Goal: Task Accomplishment & Management: Complete application form

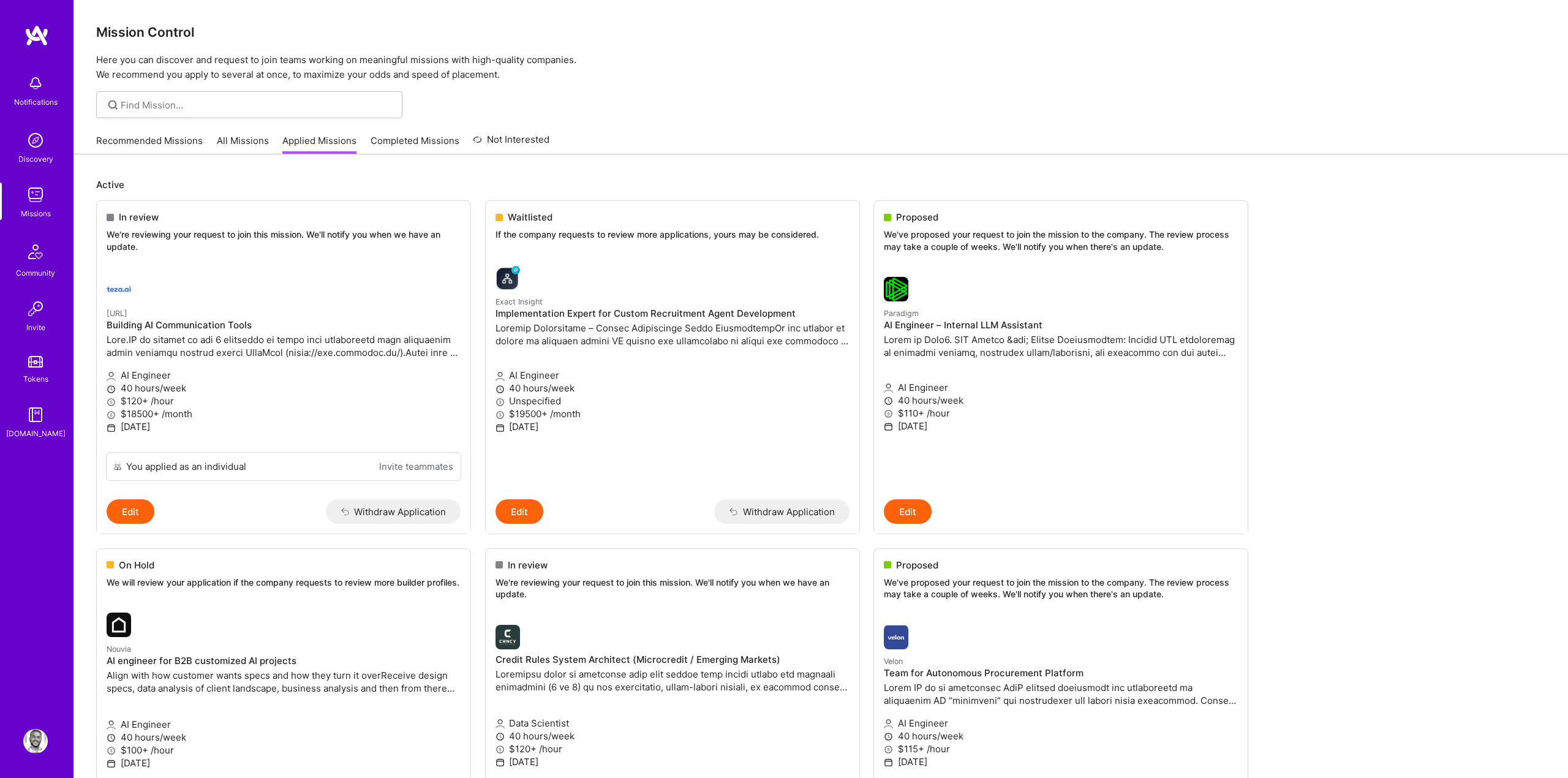
click at [241, 144] on link "All Missions" at bounding box center [243, 144] width 52 height 20
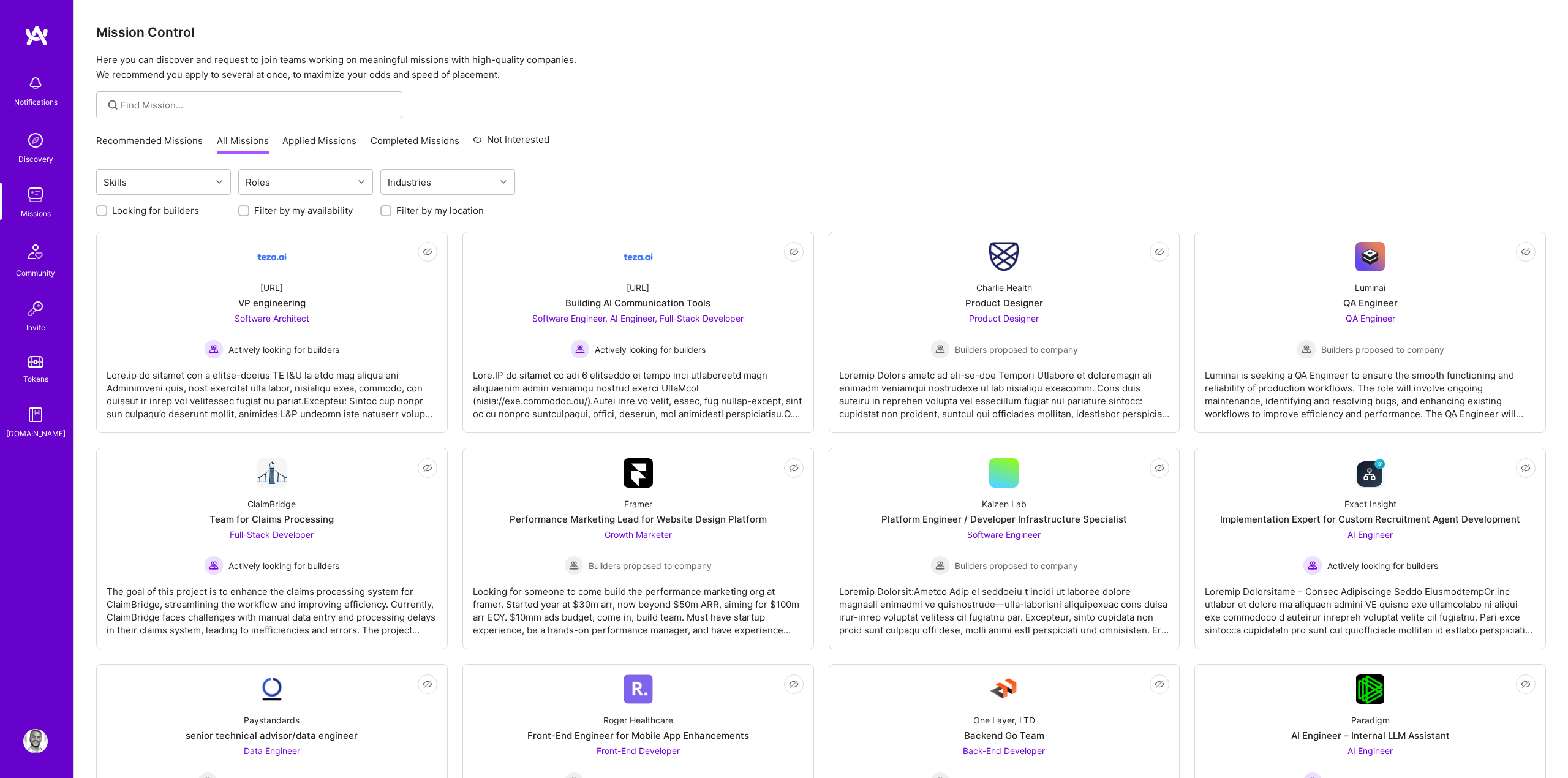
click at [689, 152] on div "Recommended Missions All Missions Applied Missions Completed Missions Not Inter…" at bounding box center [821, 140] width 1450 height 26
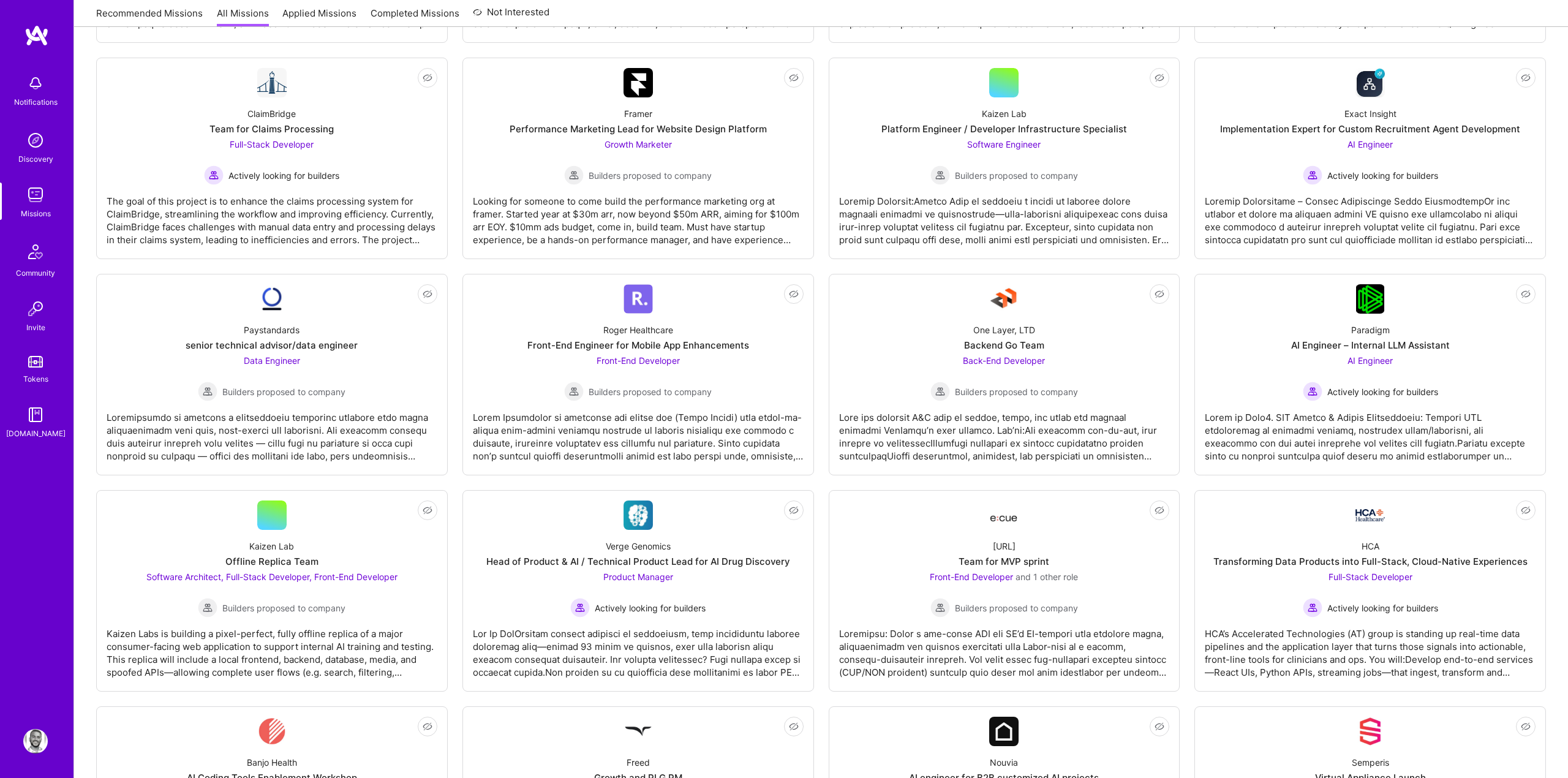
scroll to position [391, 0]
click at [621, 582] on div "Product Manager Actively looking for builders" at bounding box center [638, 593] width 135 height 47
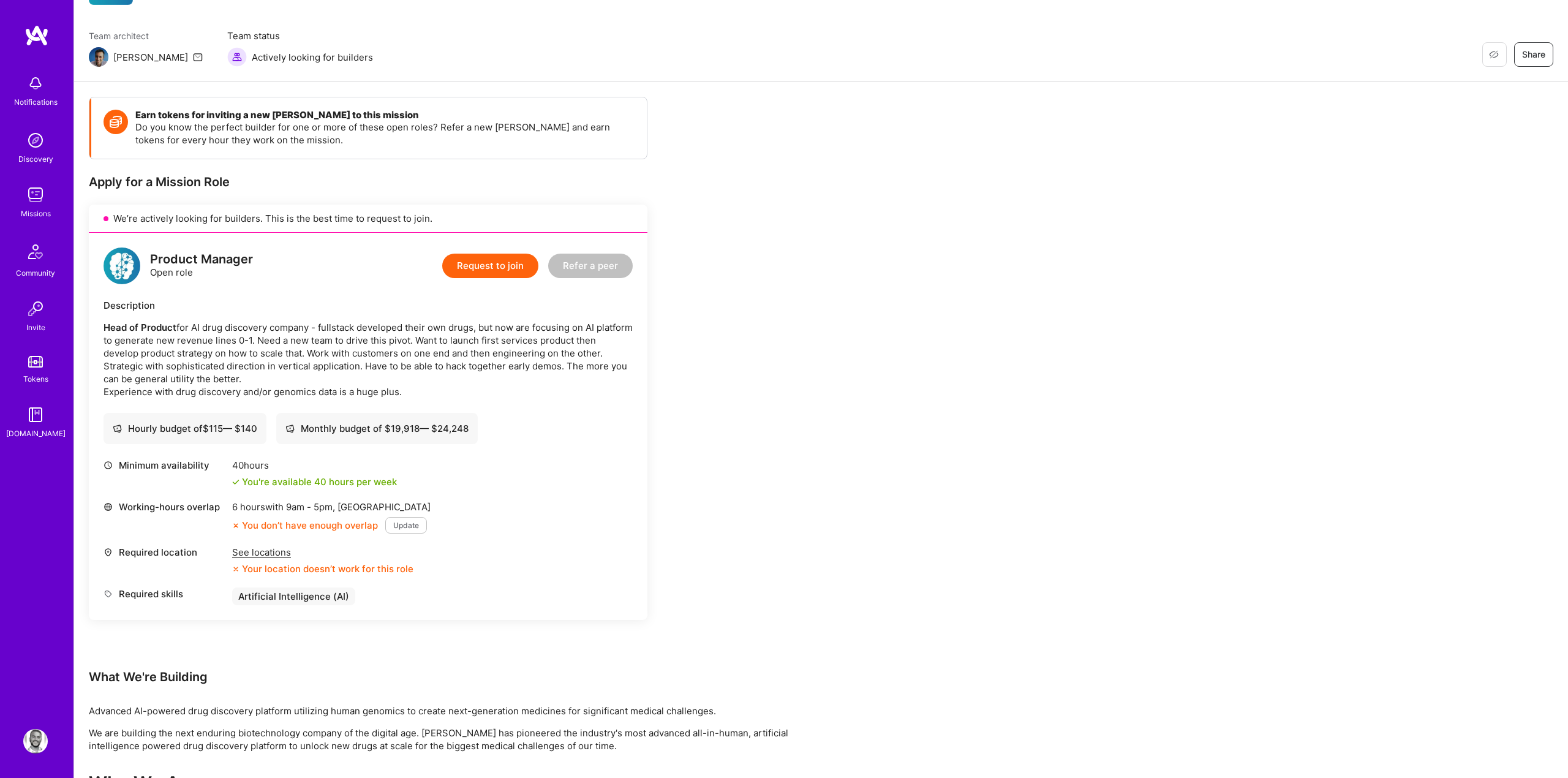
scroll to position [30, 0]
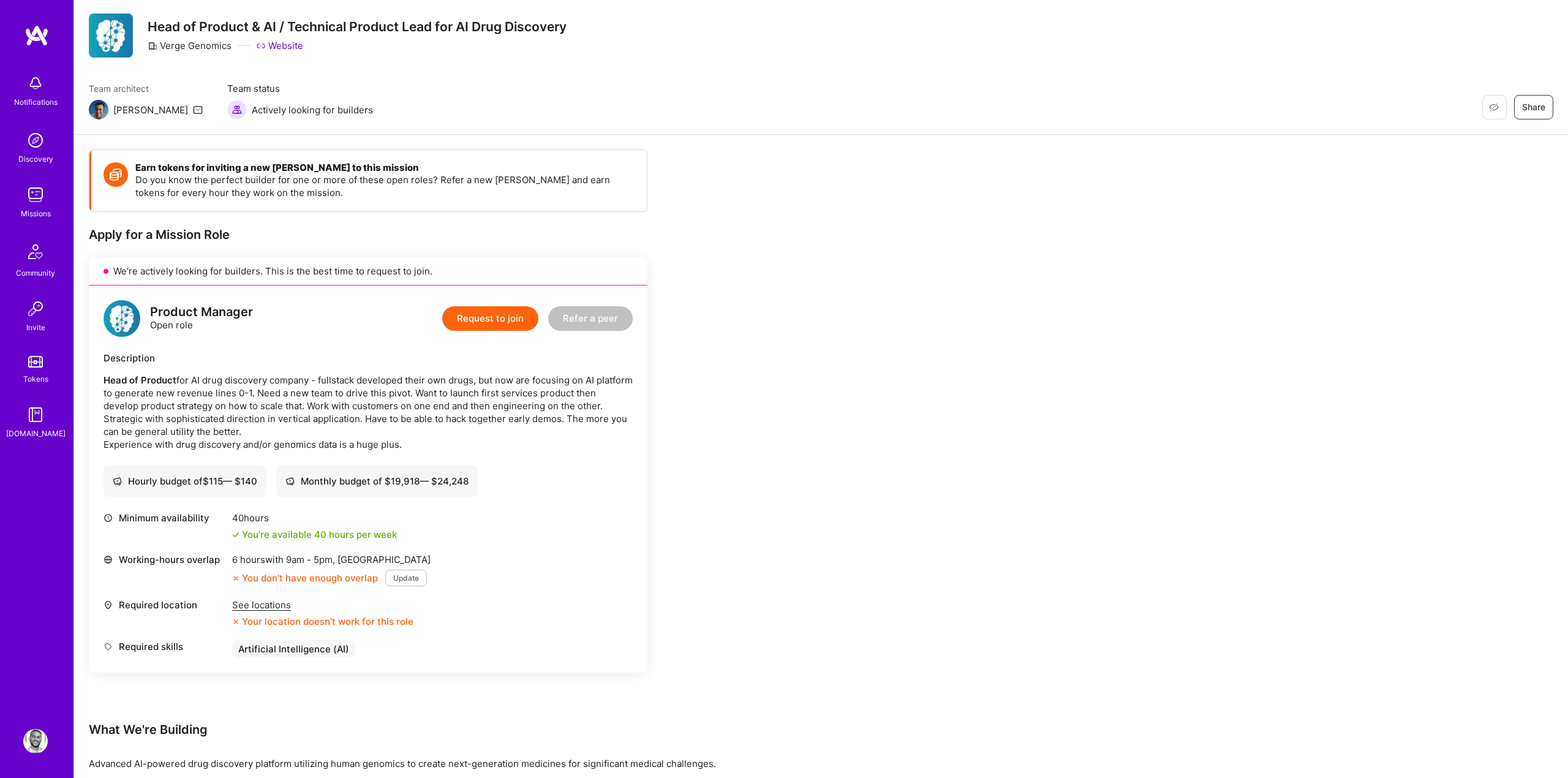
click at [412, 579] on button "Update" at bounding box center [406, 578] width 42 height 16
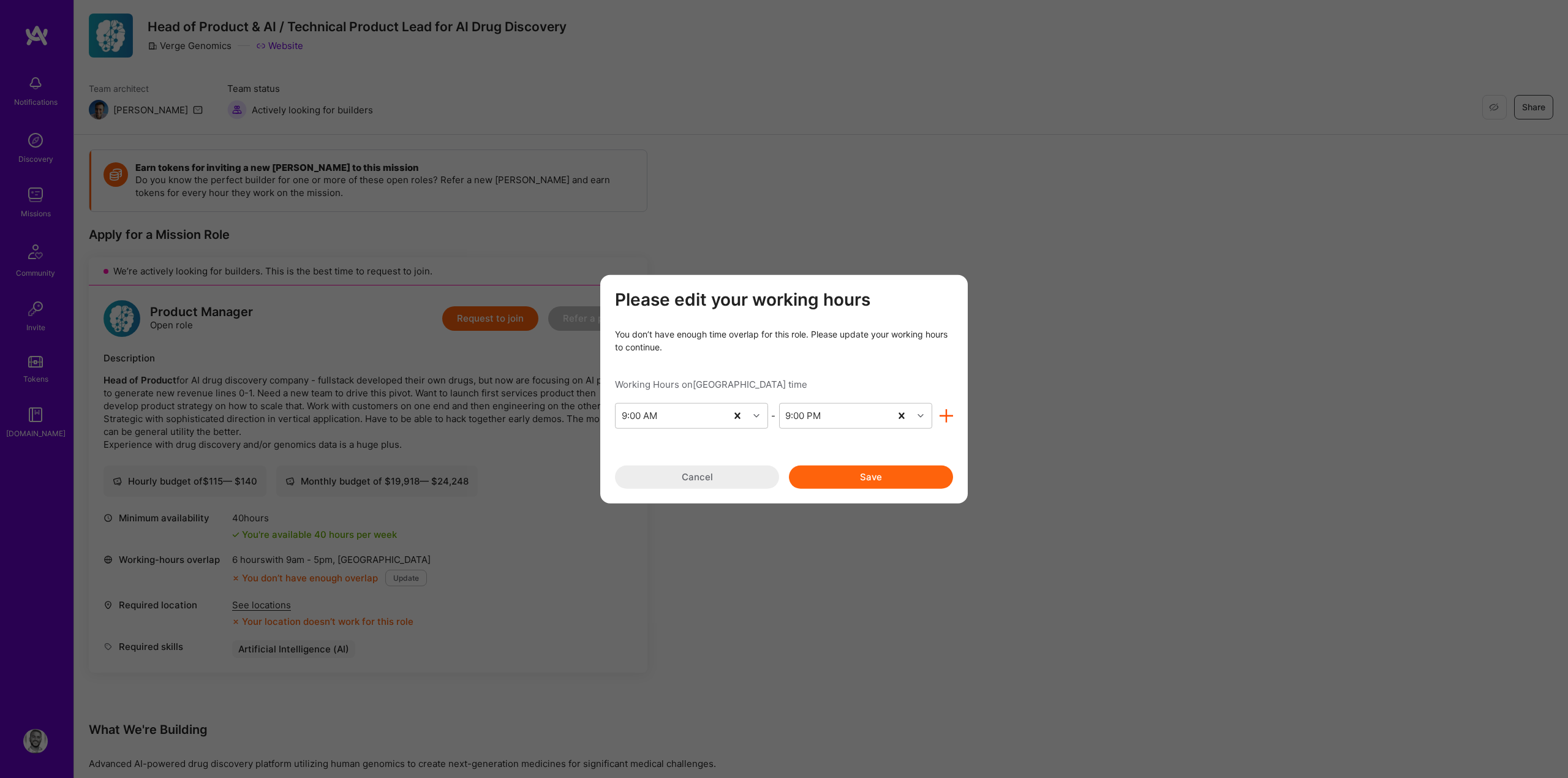
click at [698, 483] on button "Cancel" at bounding box center [697, 476] width 164 height 23
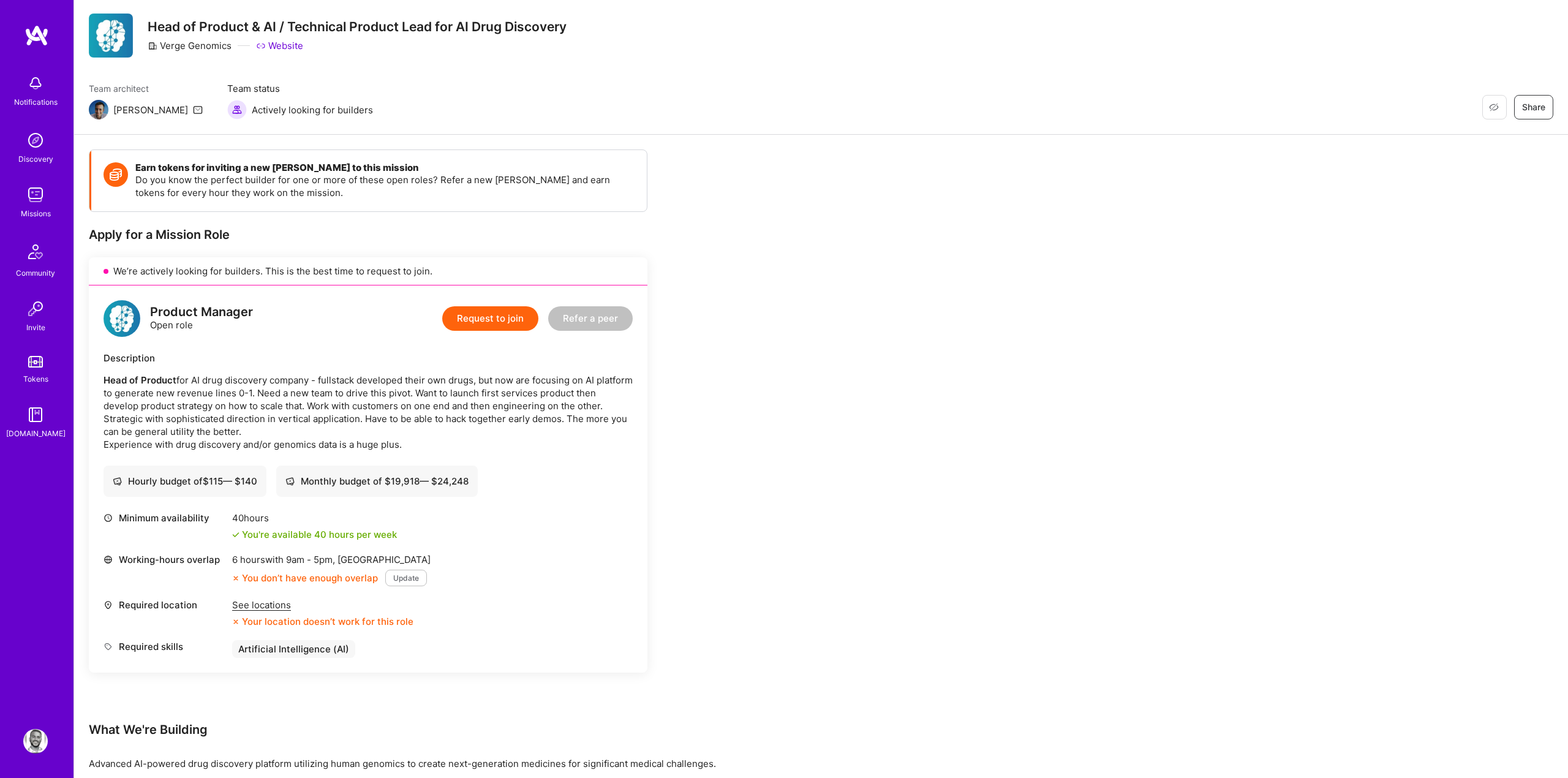
click at [496, 325] on button "Request to join" at bounding box center [490, 318] width 96 height 25
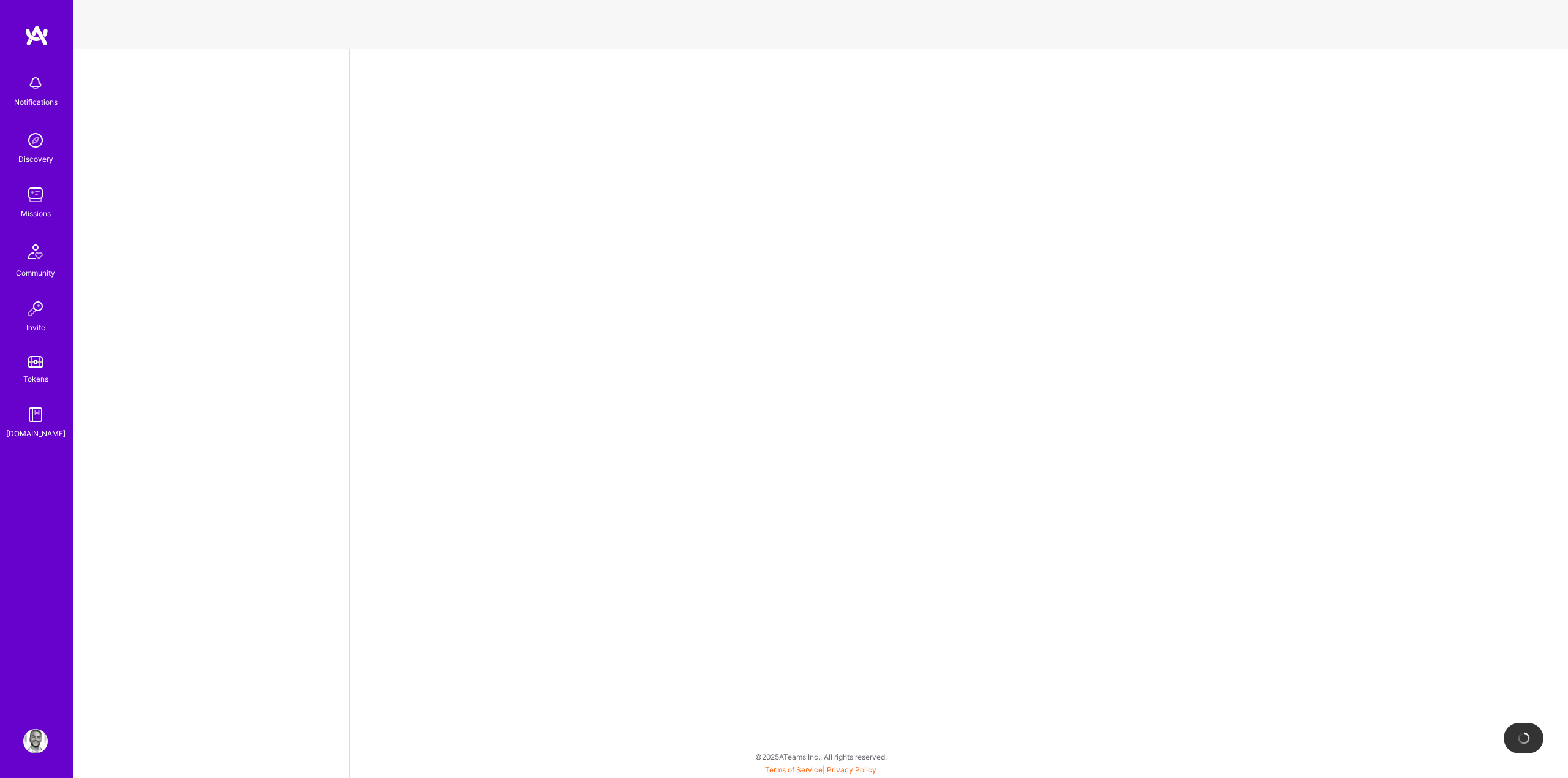
select select "US"
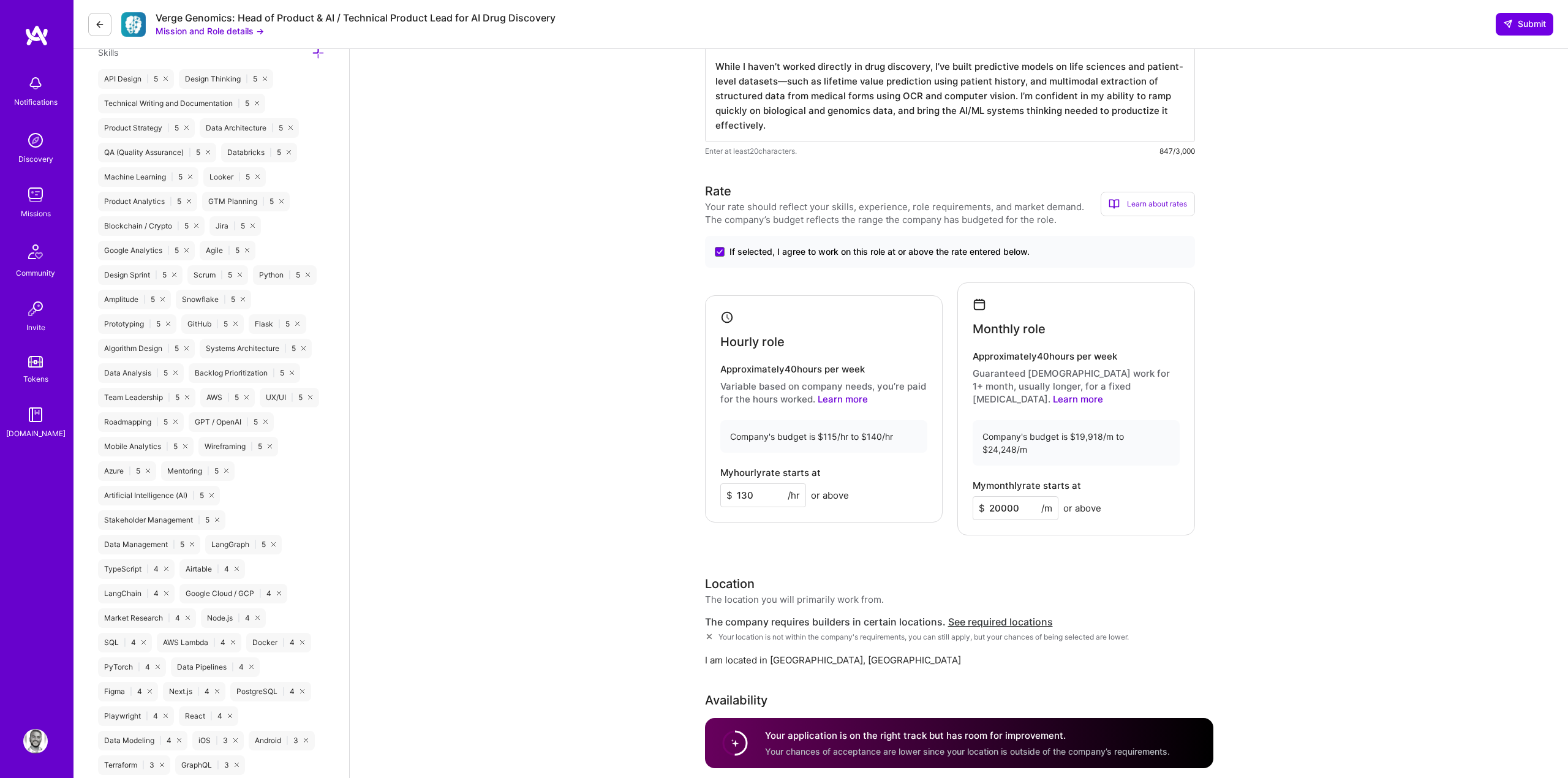
scroll to position [1041, 0]
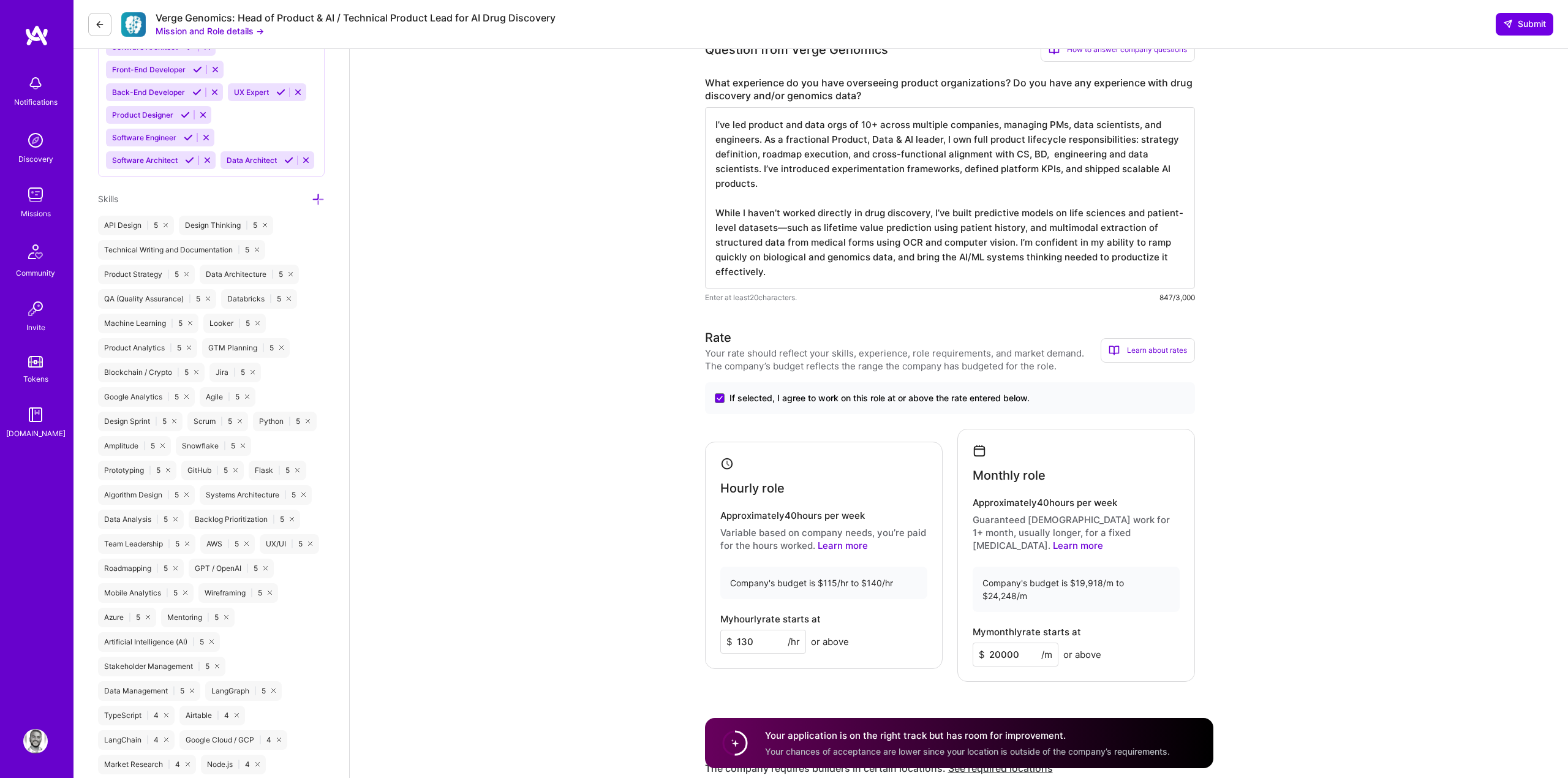
scroll to position [769, 0]
